Goal: Check status

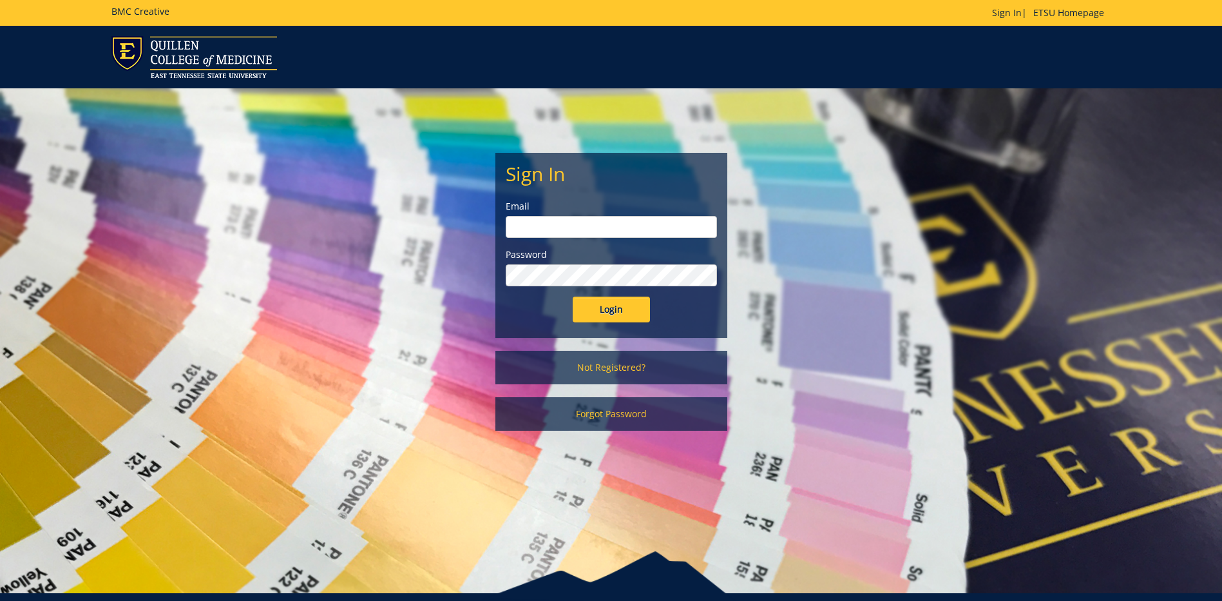
type input "[EMAIL_ADDRESS][DOMAIN_NAME]"
click at [609, 317] on input "Login" at bounding box center [611, 309] width 77 height 26
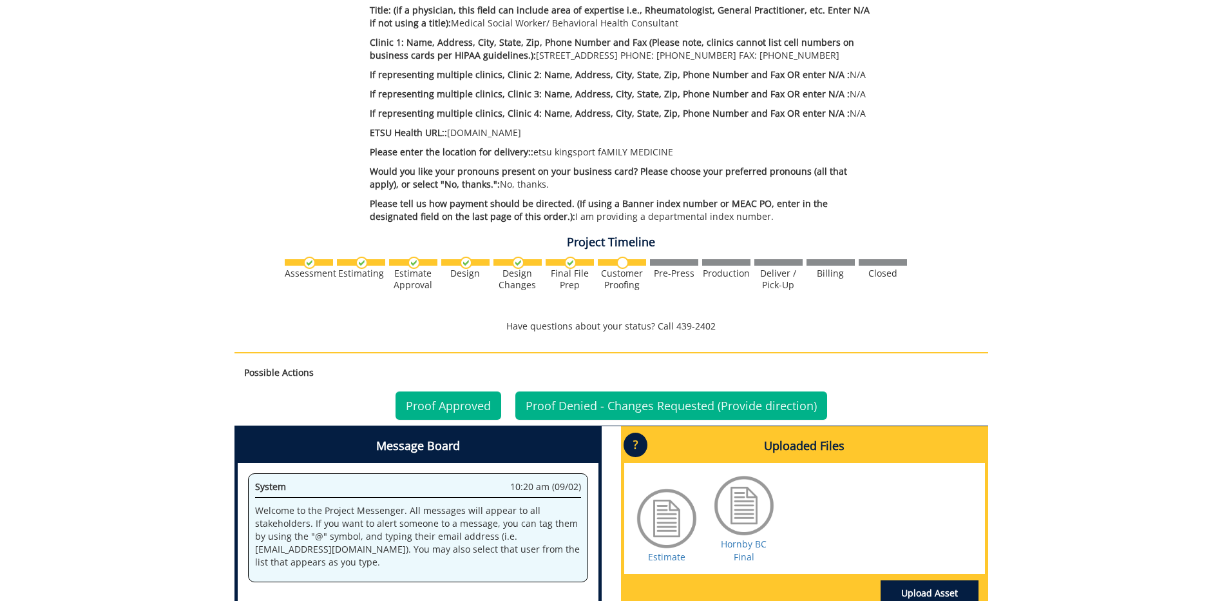
scroll to position [644, 0]
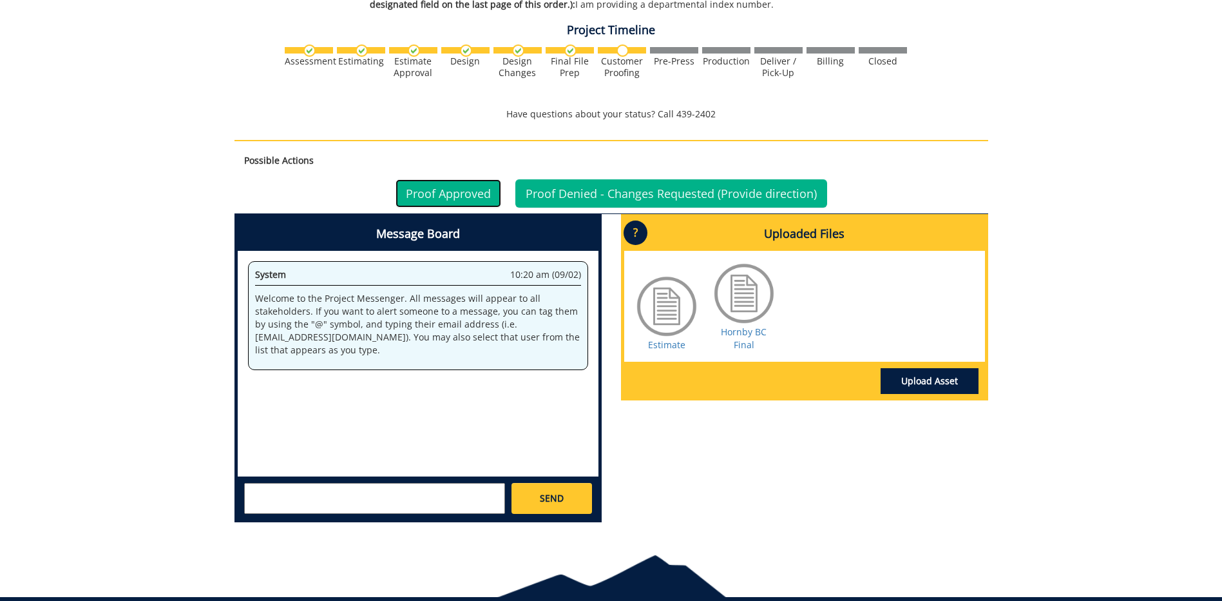
click at [446, 197] on link "Proof Approved" at bounding box center [449, 193] width 106 height 28
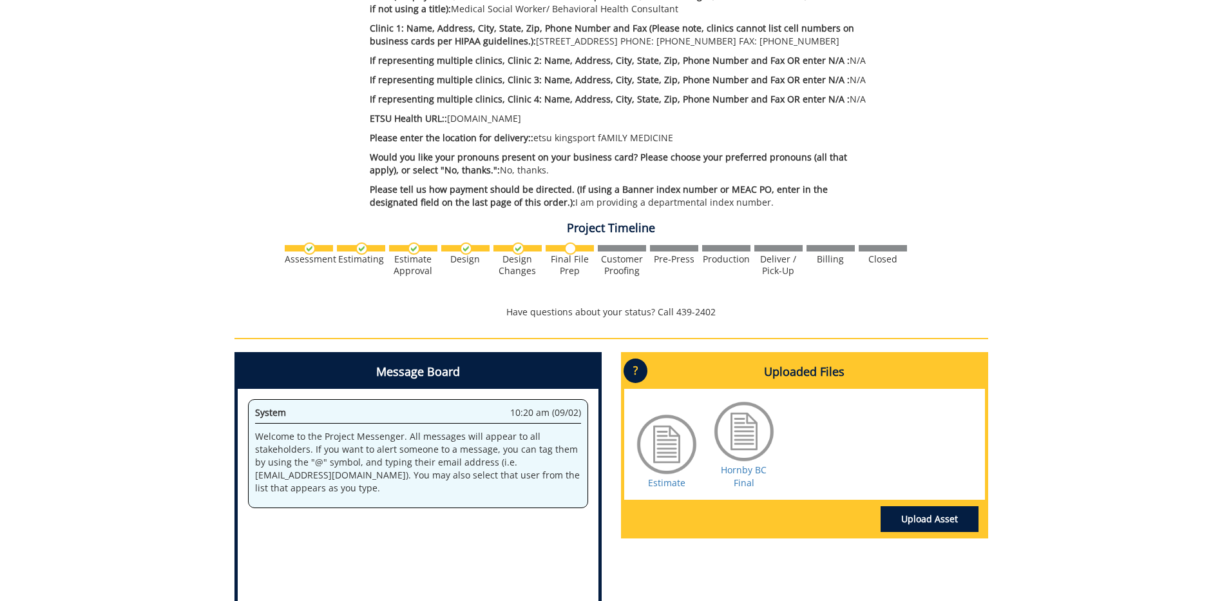
scroll to position [641, 0]
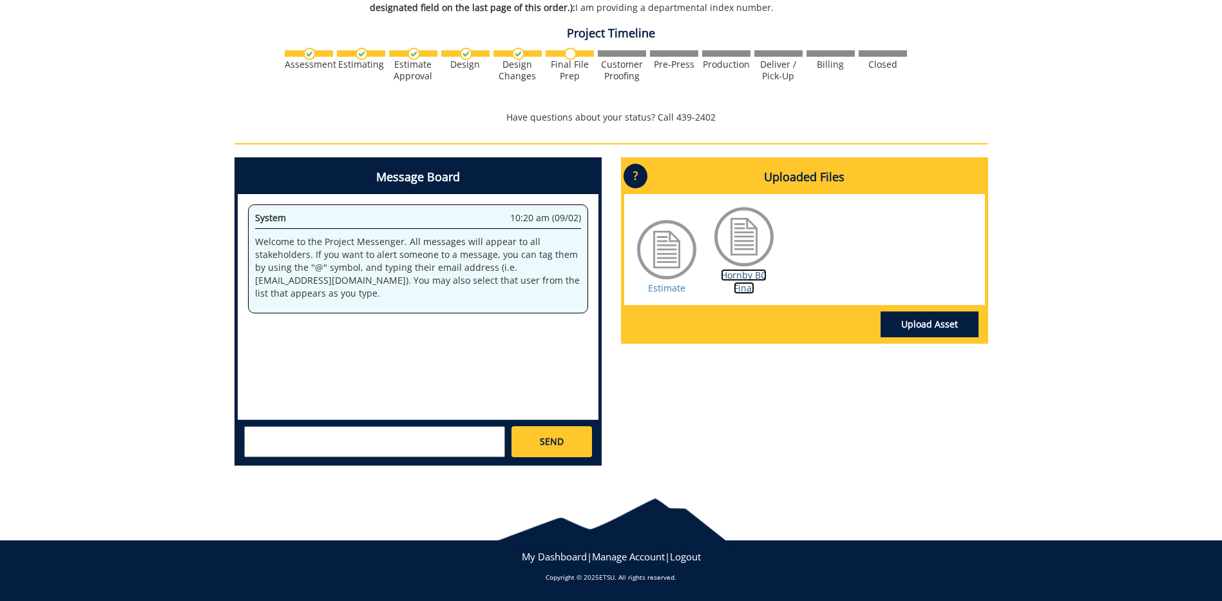
click at [745, 285] on link "Hornby BC Final" at bounding box center [744, 281] width 46 height 25
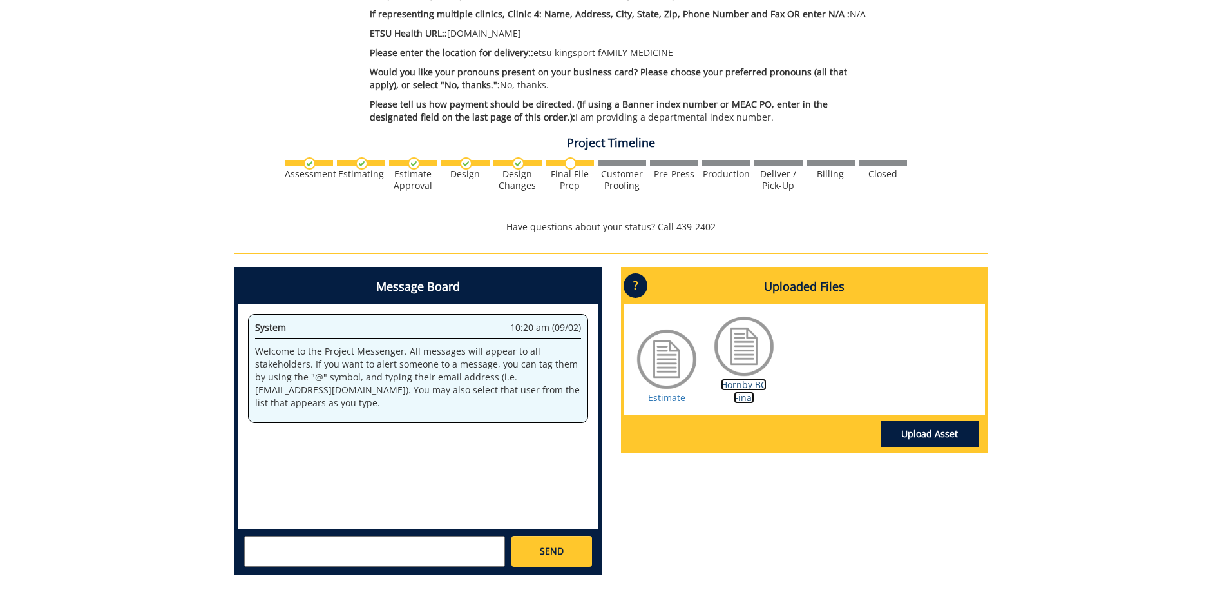
scroll to position [383, 0]
